Goal: Task Accomplishment & Management: Manage account settings

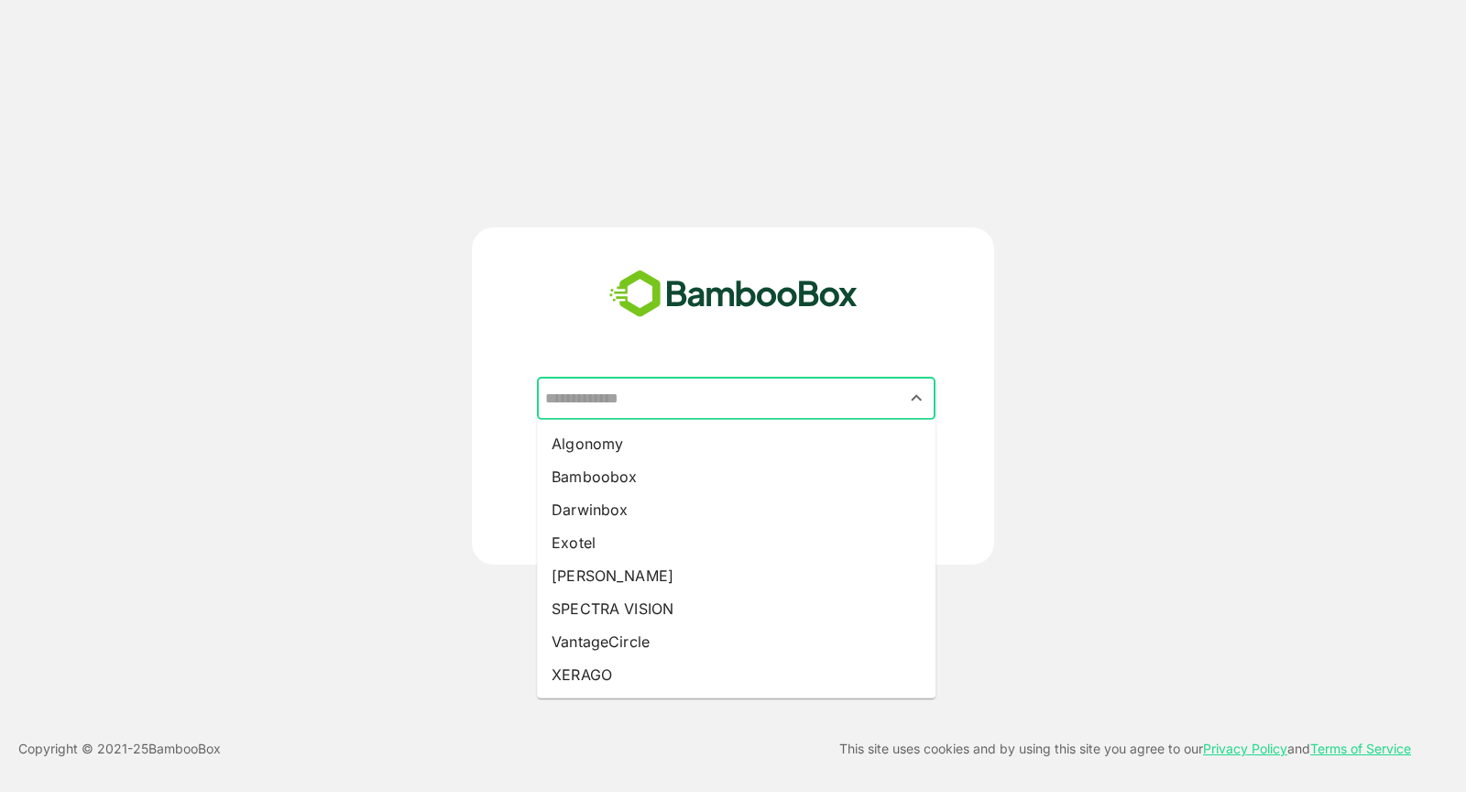
click at [694, 407] on input "text" at bounding box center [736, 398] width 391 height 35
click at [610, 409] on input "text" at bounding box center [736, 398] width 391 height 35
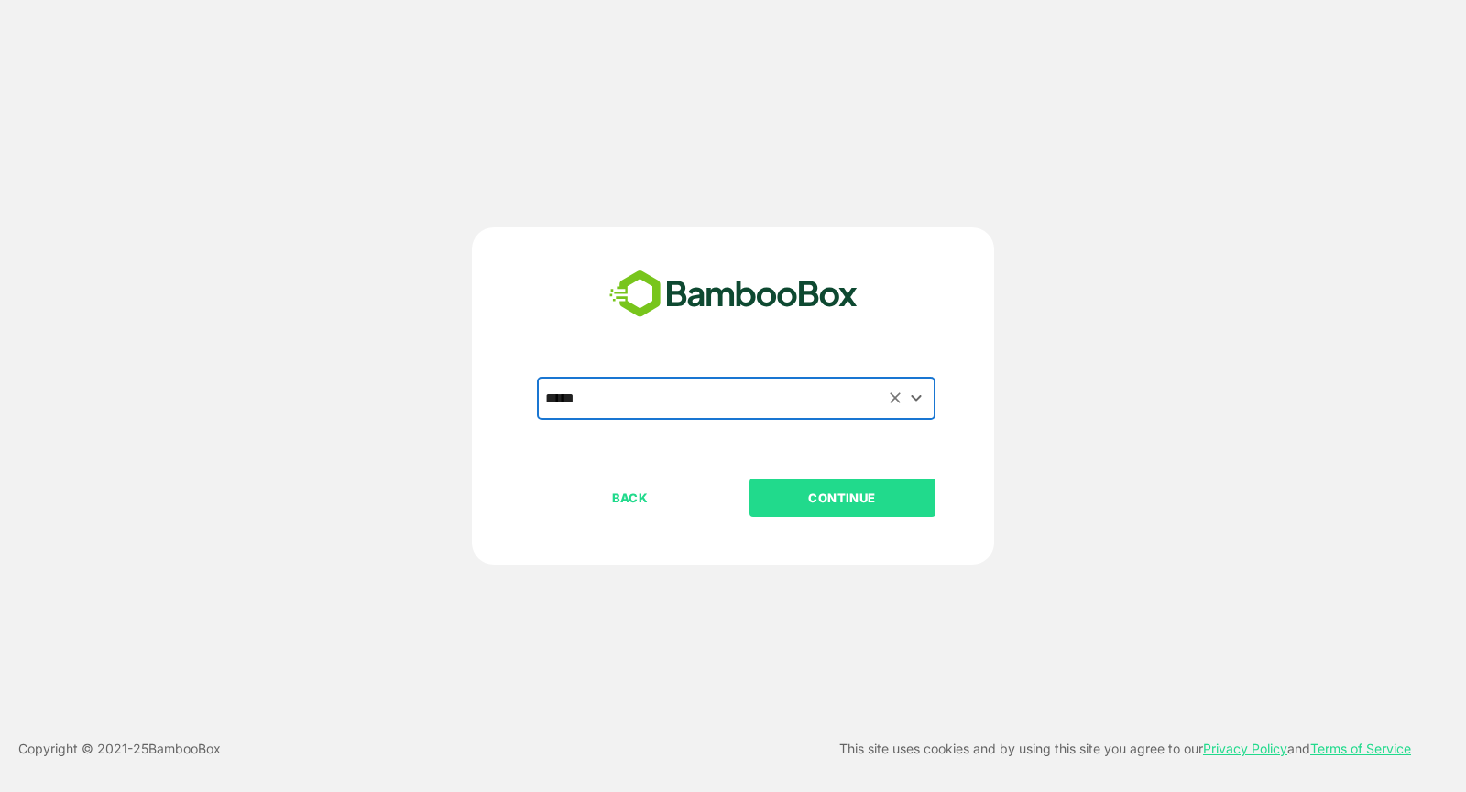
type input "*****"
click at [882, 496] on p "CONTINUE" at bounding box center [842, 498] width 183 height 20
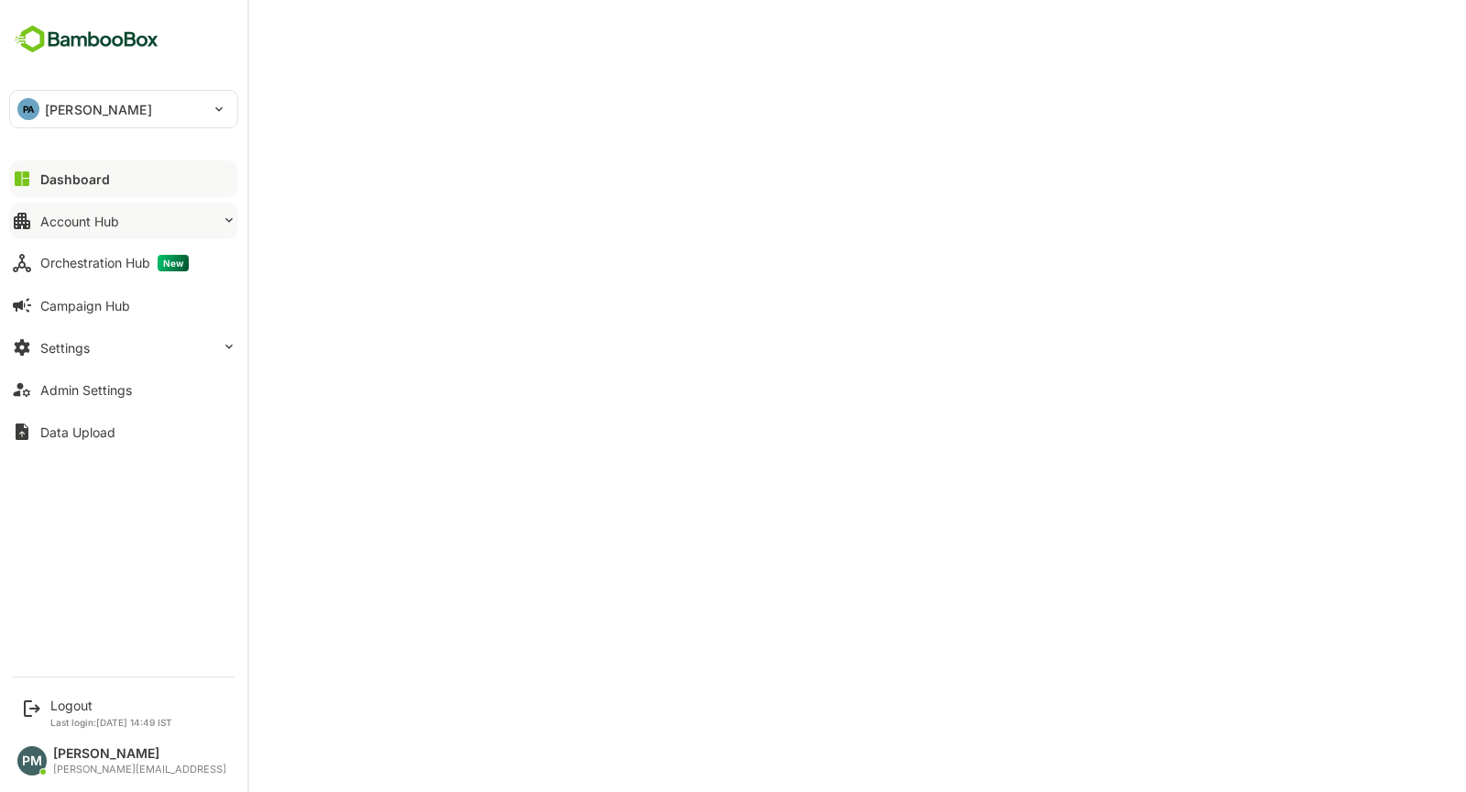
click at [155, 221] on button "Account Hub" at bounding box center [123, 221] width 229 height 37
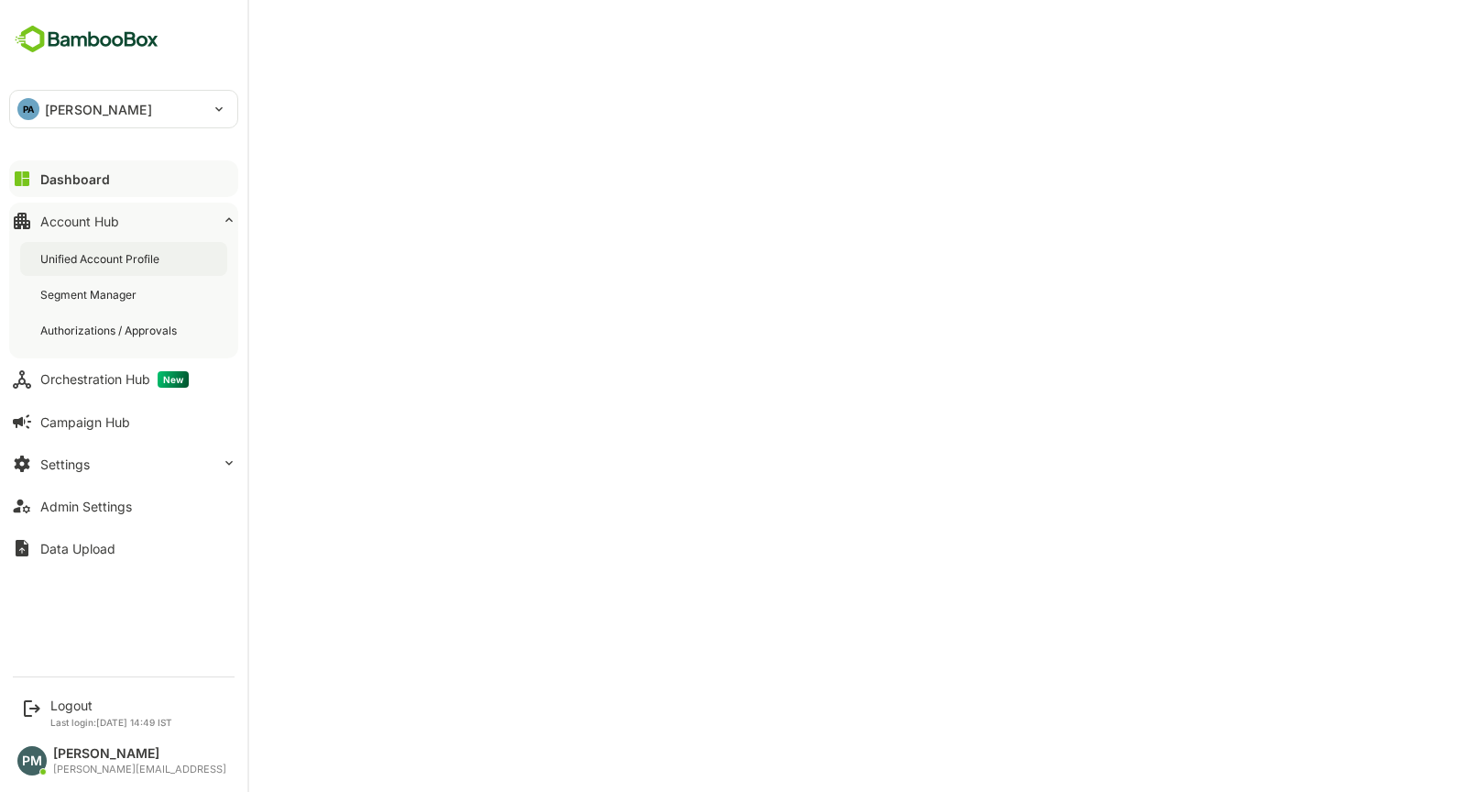
click at [126, 264] on div "Unified Account Profile" at bounding box center [101, 259] width 123 height 16
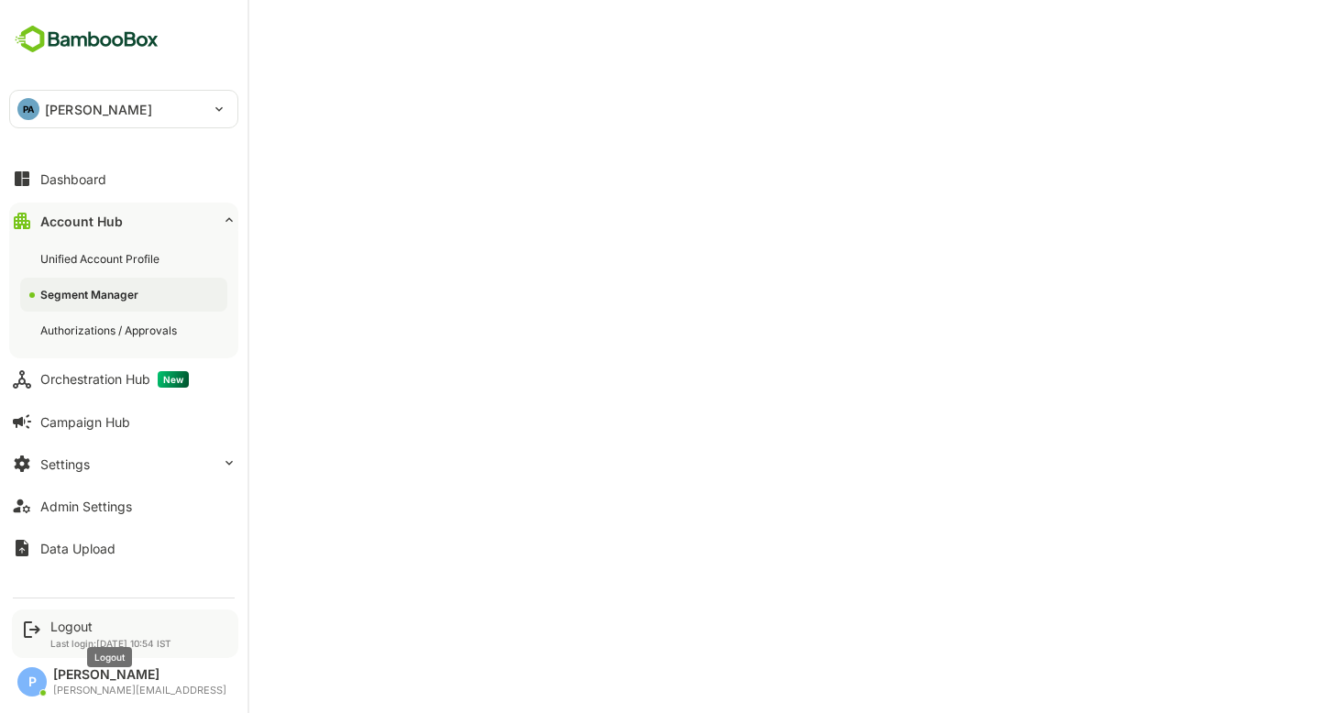
click at [67, 620] on div "Logout" at bounding box center [110, 627] width 121 height 16
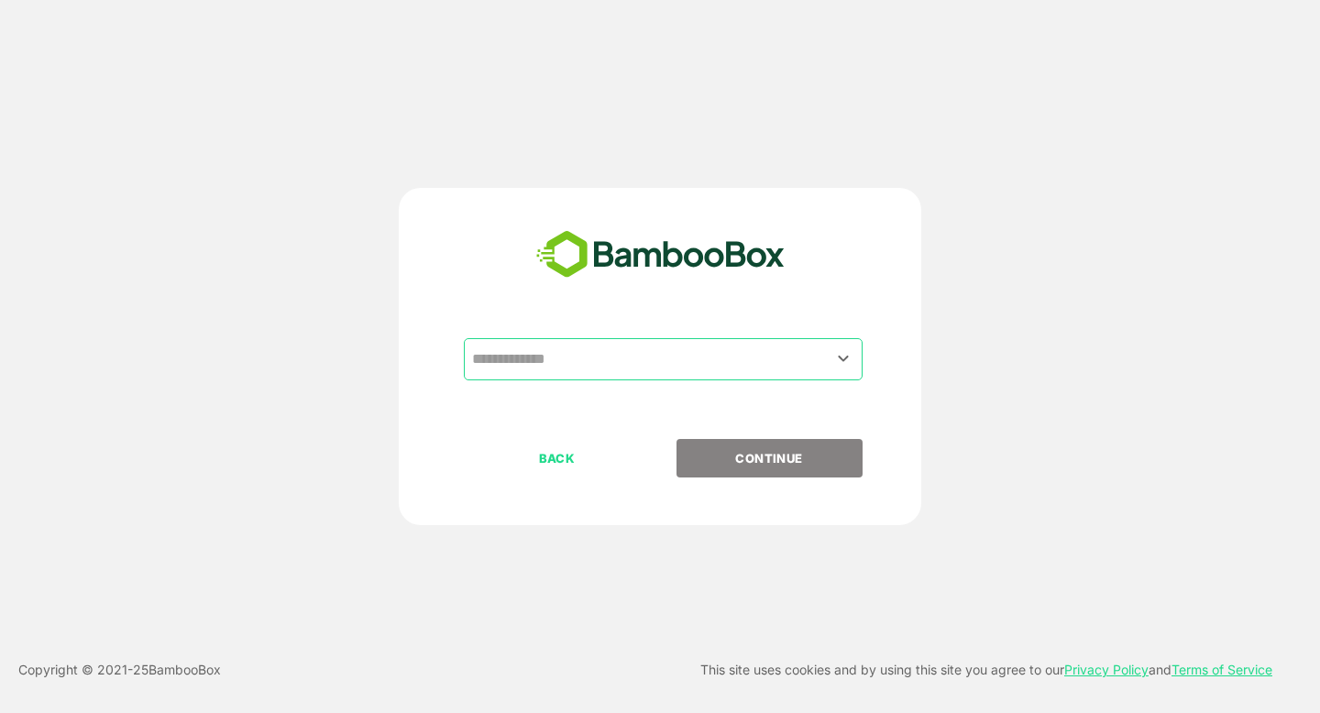
click at [640, 364] on input "text" at bounding box center [662, 359] width 391 height 35
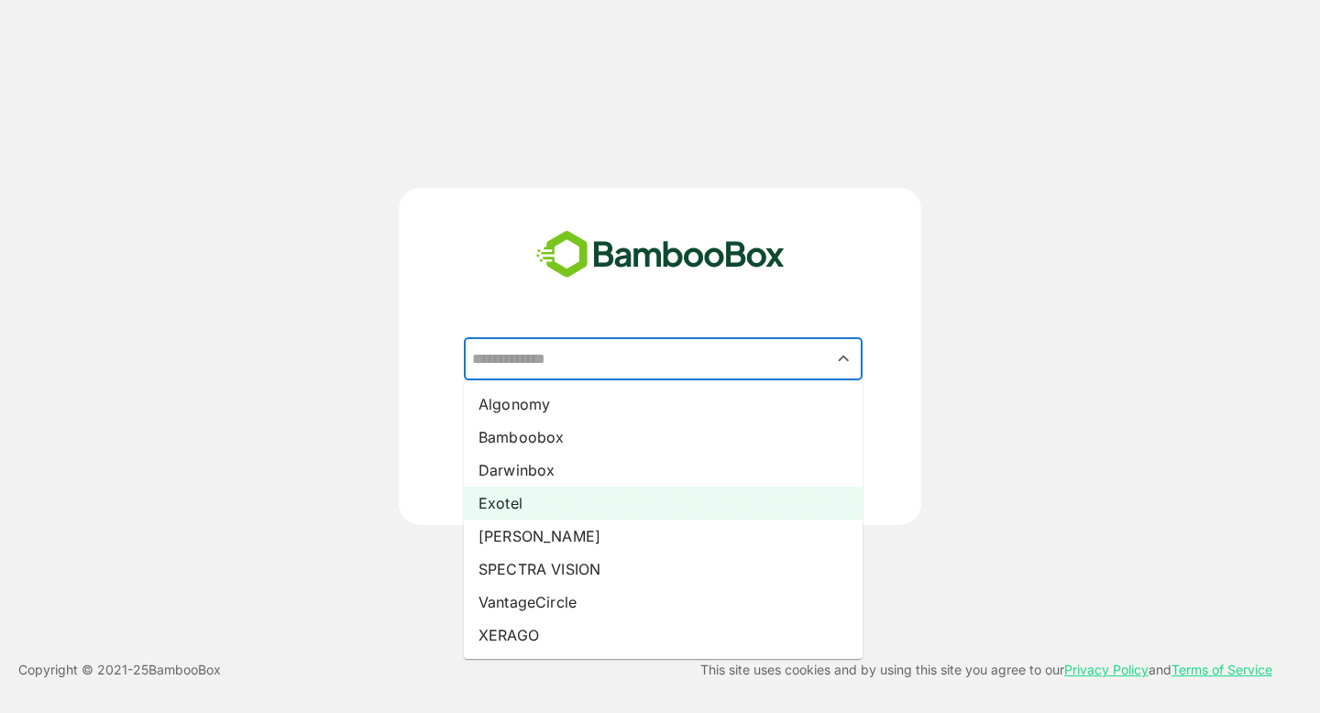
click at [546, 487] on li "Exotel" at bounding box center [663, 503] width 399 height 33
type input "******"
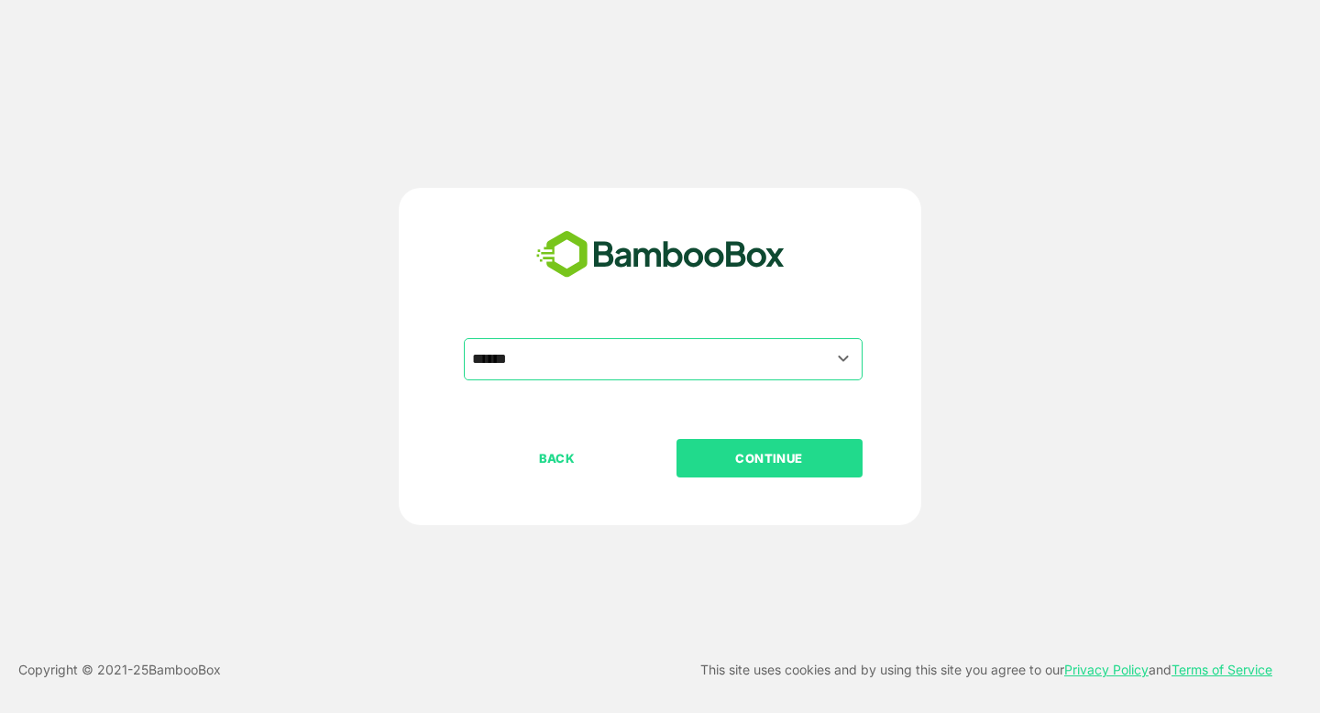
click at [763, 462] on p "CONTINUE" at bounding box center [768, 458] width 183 height 20
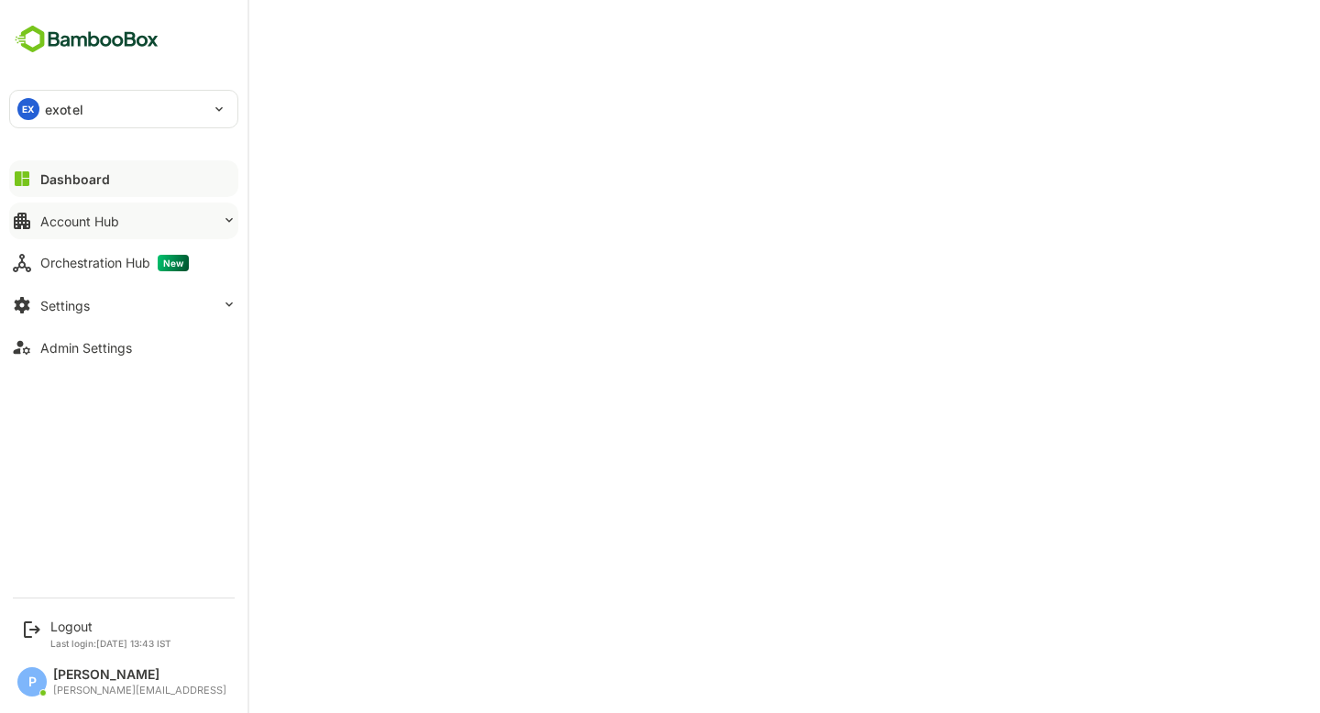
click at [118, 221] on div "Account Hub" at bounding box center [79, 222] width 79 height 16
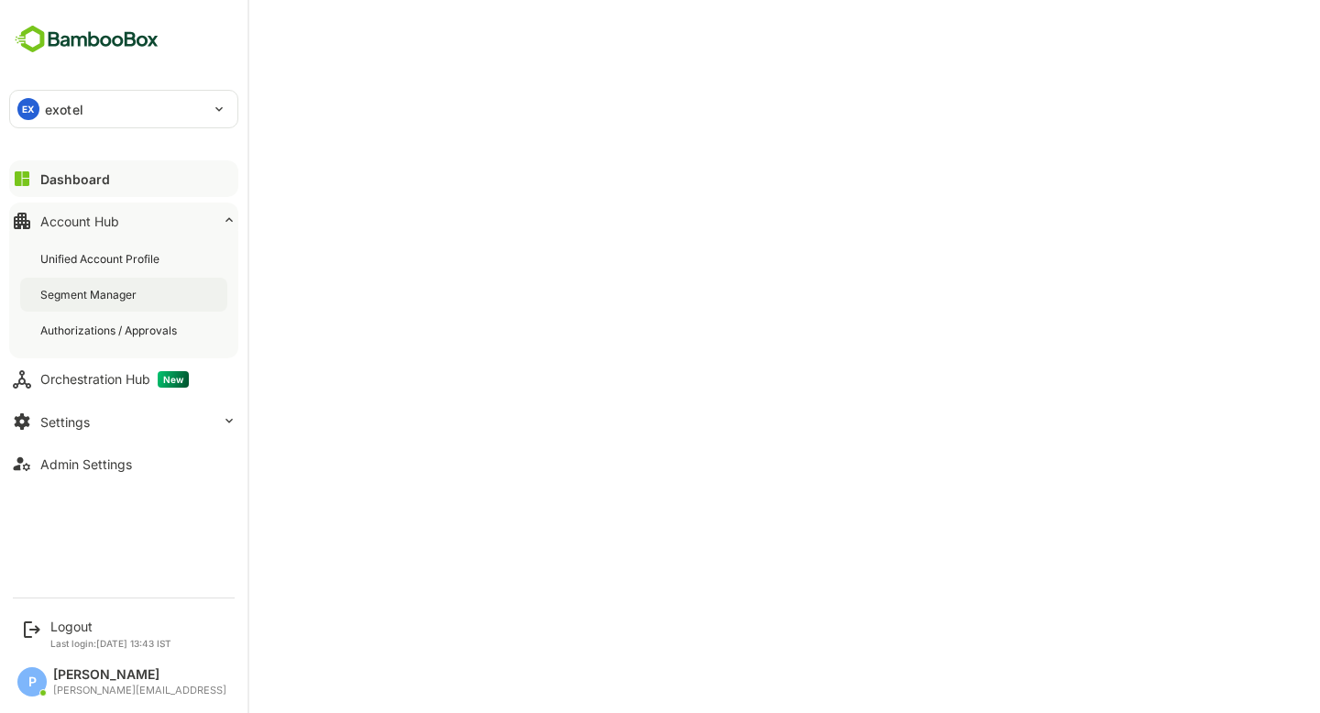
click at [126, 299] on div "Segment Manager" at bounding box center [90, 295] width 100 height 16
click at [107, 624] on div "Logout" at bounding box center [110, 627] width 121 height 16
click at [106, 261] on div "Unified Account Profile" at bounding box center [101, 259] width 123 height 16
click at [43, 115] on div "EX exotel" at bounding box center [112, 109] width 205 height 37
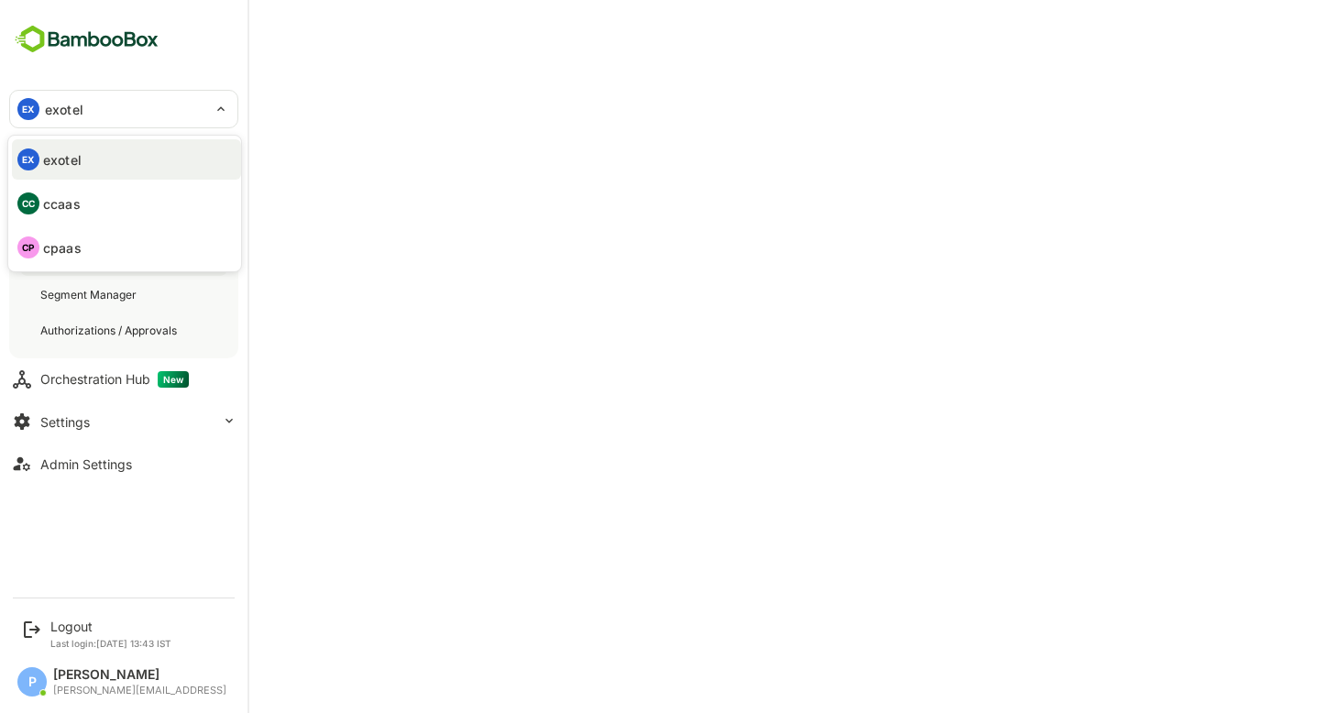
click at [723, 64] on div at bounding box center [660, 356] width 1320 height 713
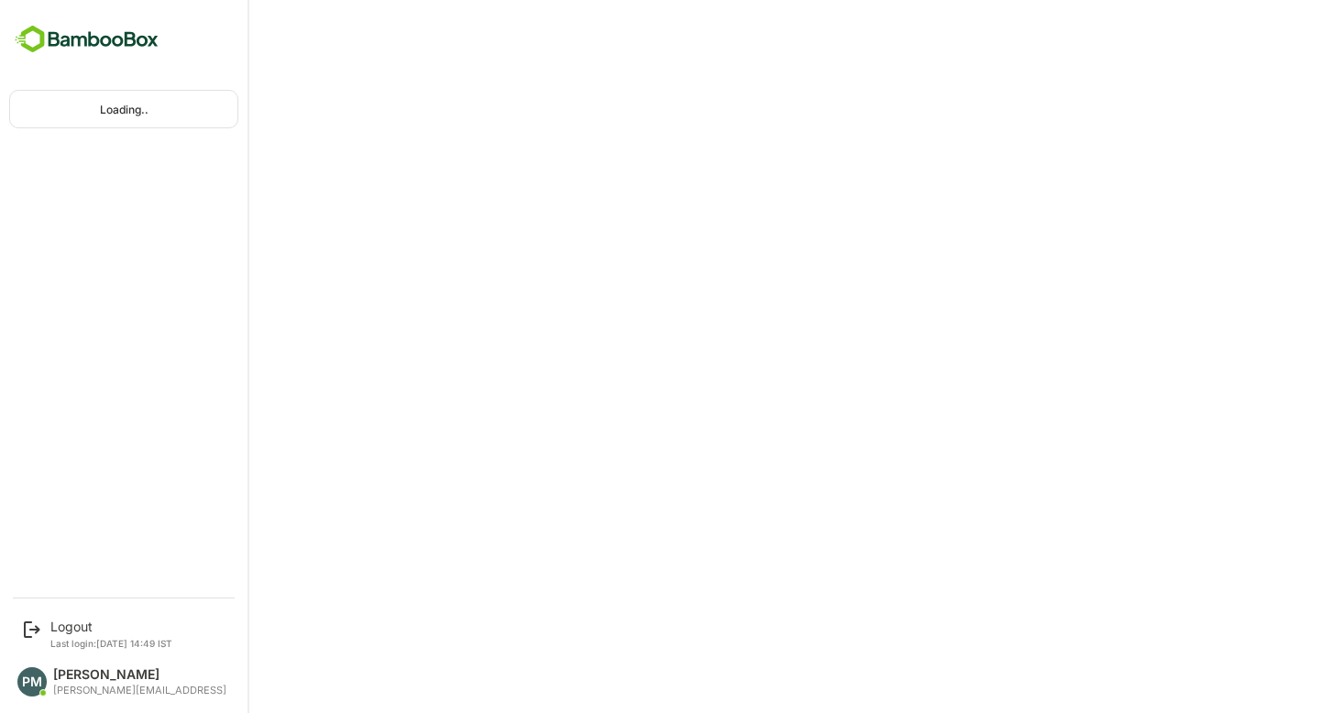
click at [96, 179] on div "Loading.." at bounding box center [123, 293] width 247 height 587
click at [71, 45] on img at bounding box center [86, 39] width 155 height 35
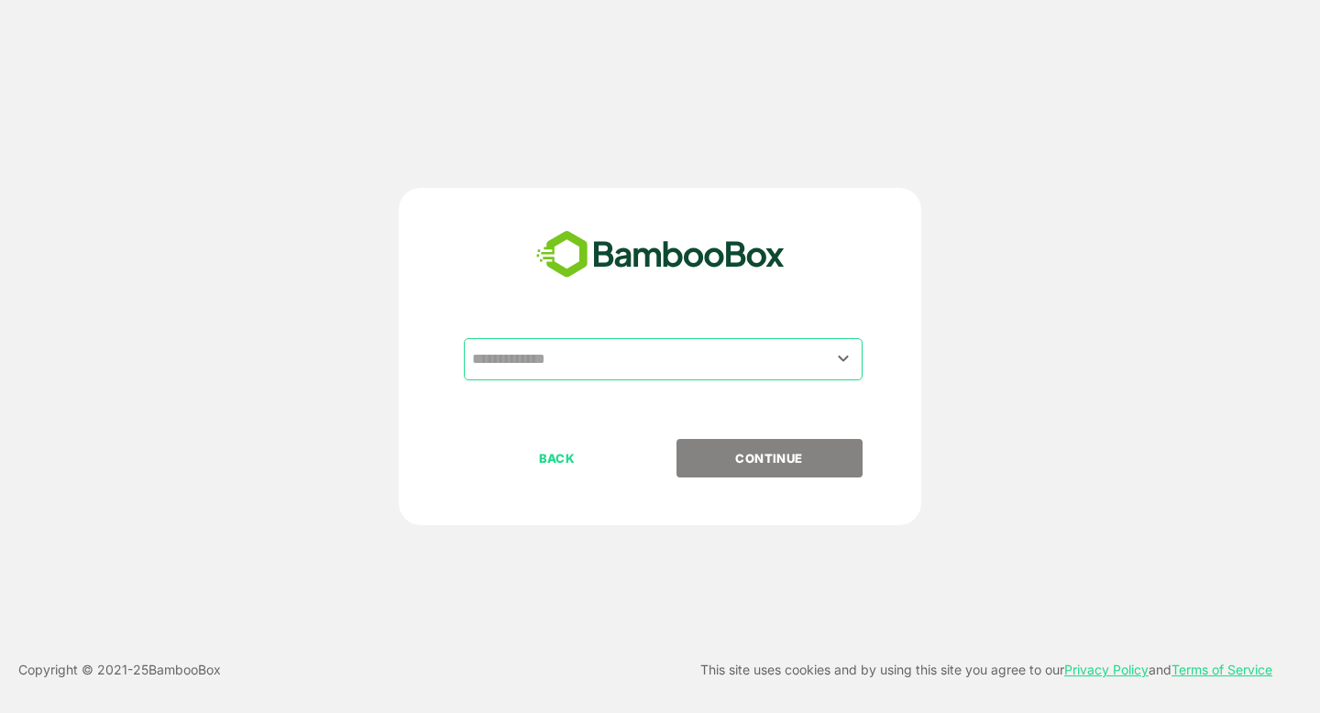
click at [515, 372] on input "text" at bounding box center [662, 359] width 391 height 35
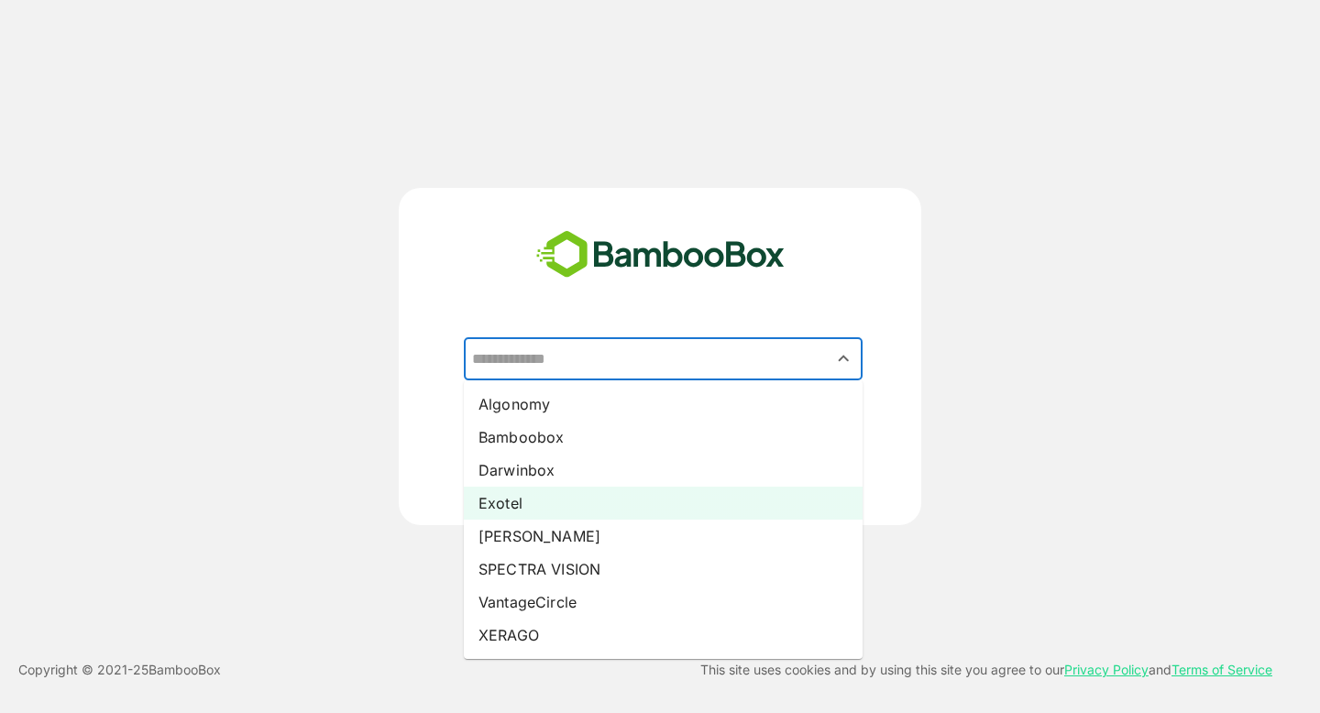
click at [539, 511] on li "Exotel" at bounding box center [663, 503] width 399 height 33
click at [573, 358] on input "******" at bounding box center [662, 359] width 391 height 35
click at [547, 531] on li "[PERSON_NAME]" at bounding box center [663, 536] width 399 height 33
type input "*****"
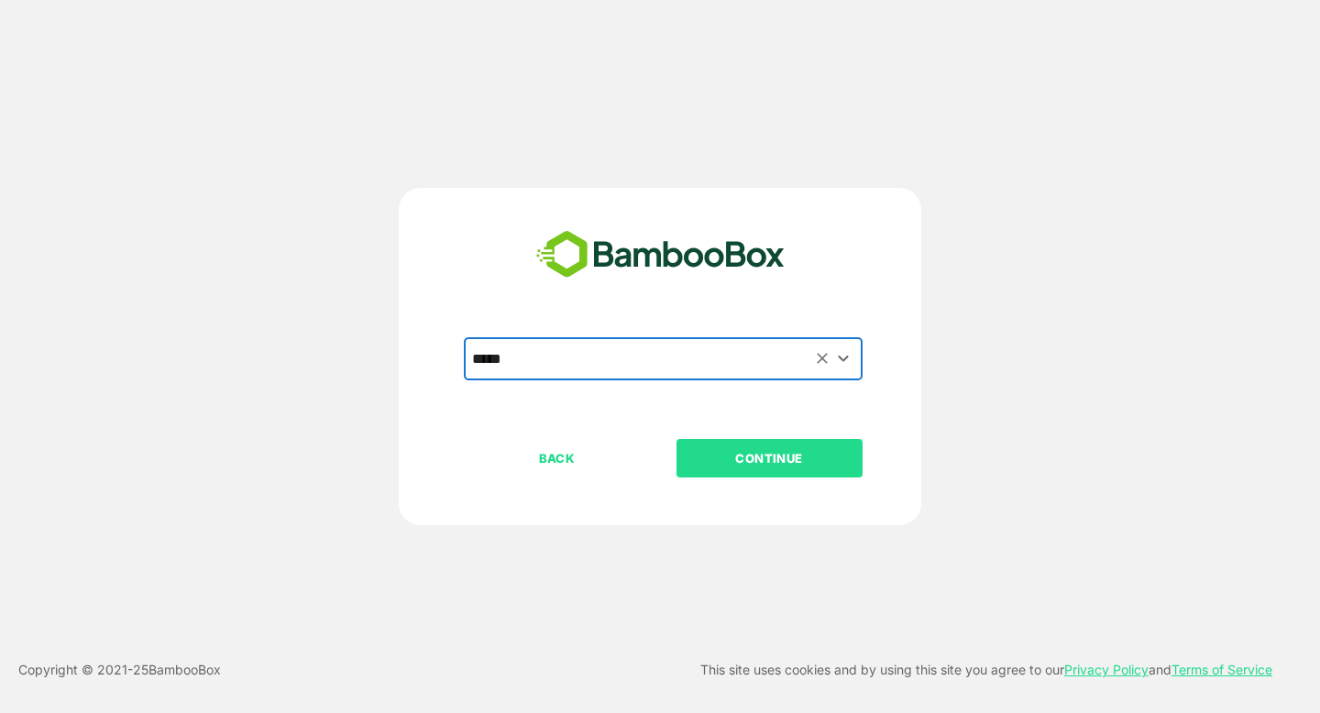
click at [749, 451] on p "CONTINUE" at bounding box center [768, 458] width 183 height 20
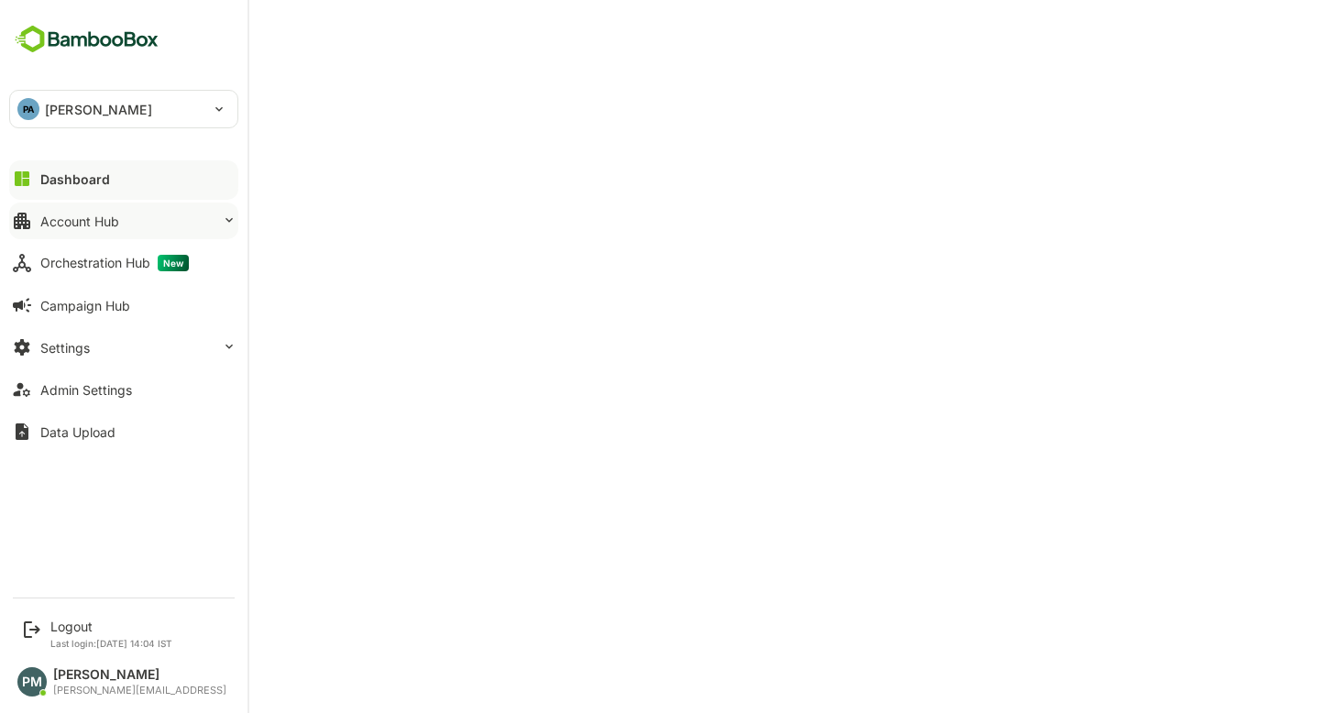
click at [96, 208] on button "Account Hub" at bounding box center [123, 221] width 229 height 37
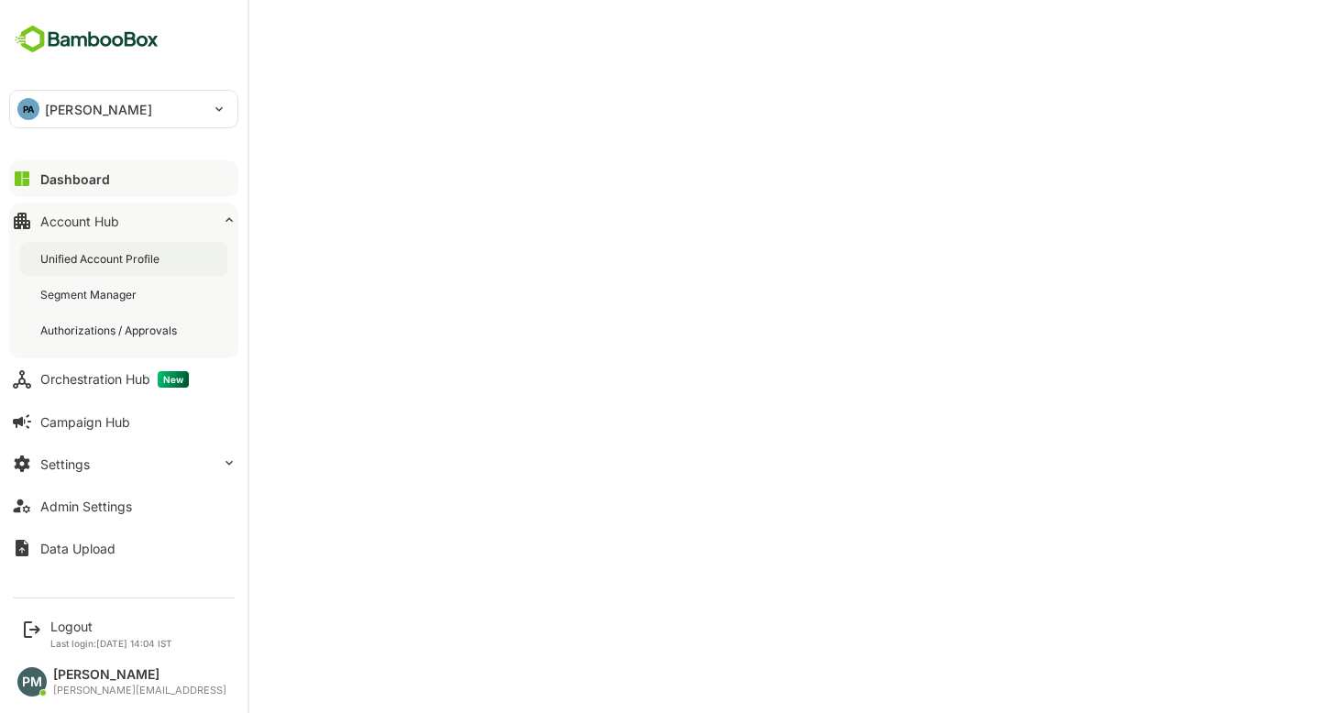
click at [132, 257] on div "Unified Account Profile" at bounding box center [101, 259] width 123 height 16
click at [36, 168] on button "Dashboard" at bounding box center [123, 178] width 229 height 37
